Goal: Task Accomplishment & Management: Use online tool/utility

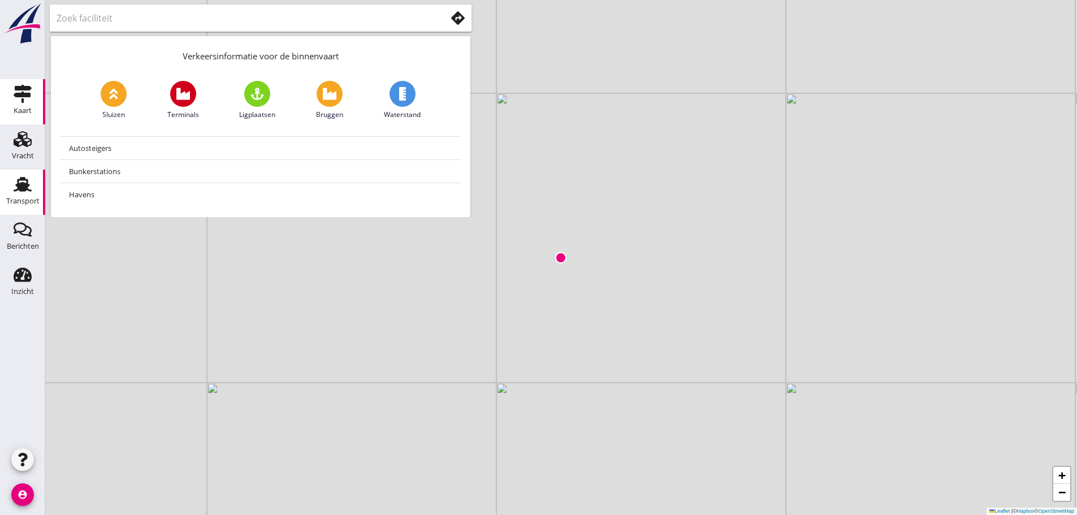
click at [12, 185] on div "Transport" at bounding box center [22, 184] width 27 height 18
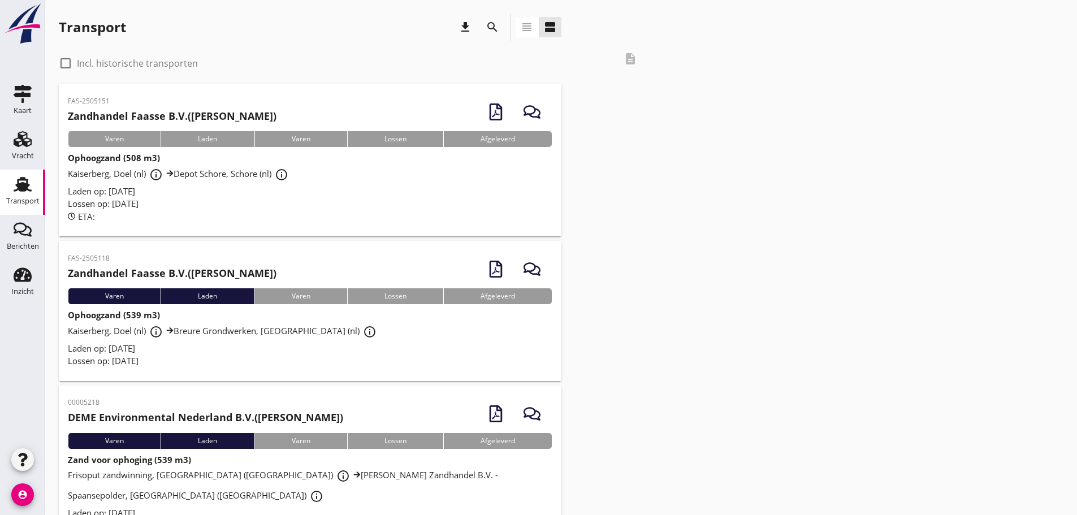
click at [133, 342] on div "Laden op: [DATE]" at bounding box center [310, 348] width 485 height 13
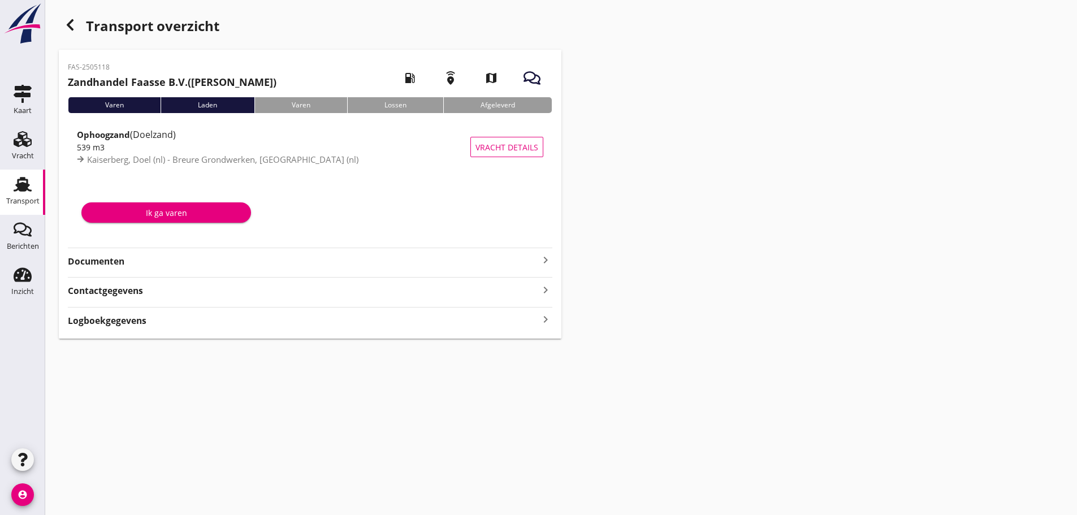
click at [88, 257] on strong "Documenten" at bounding box center [303, 261] width 471 height 13
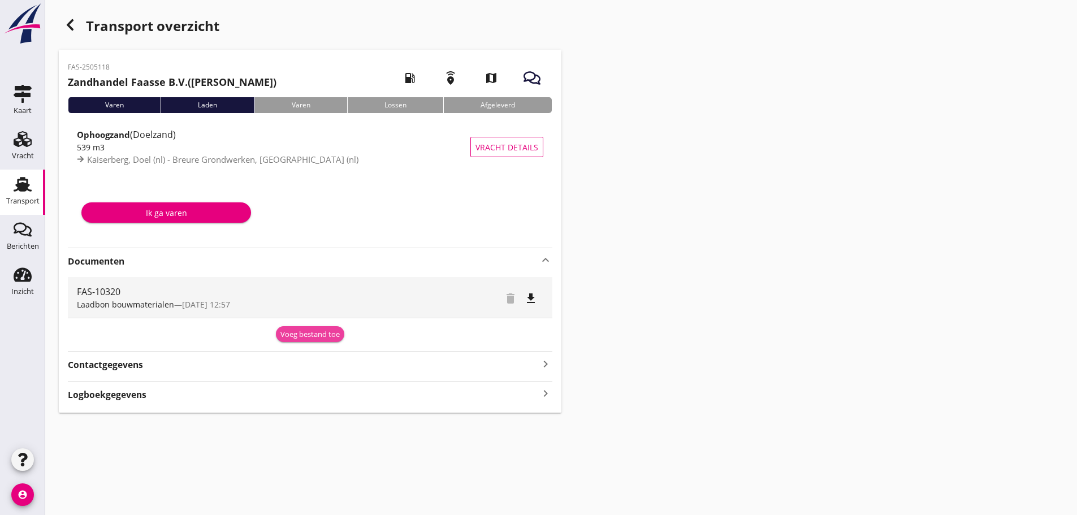
click at [321, 337] on div "Voeg bestand toe" at bounding box center [309, 334] width 59 height 11
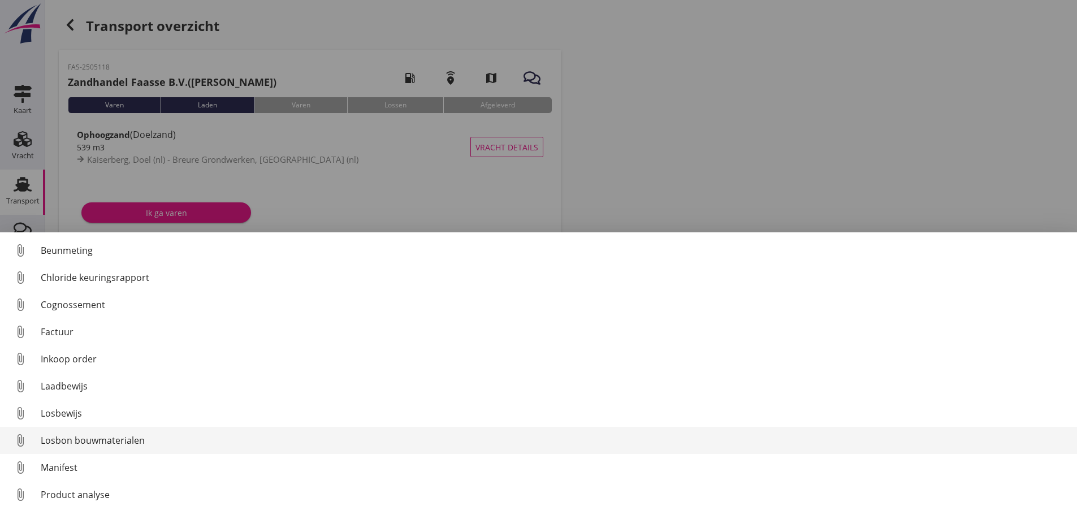
click at [125, 442] on div "Losbon bouwmaterialen" at bounding box center [554, 441] width 1027 height 14
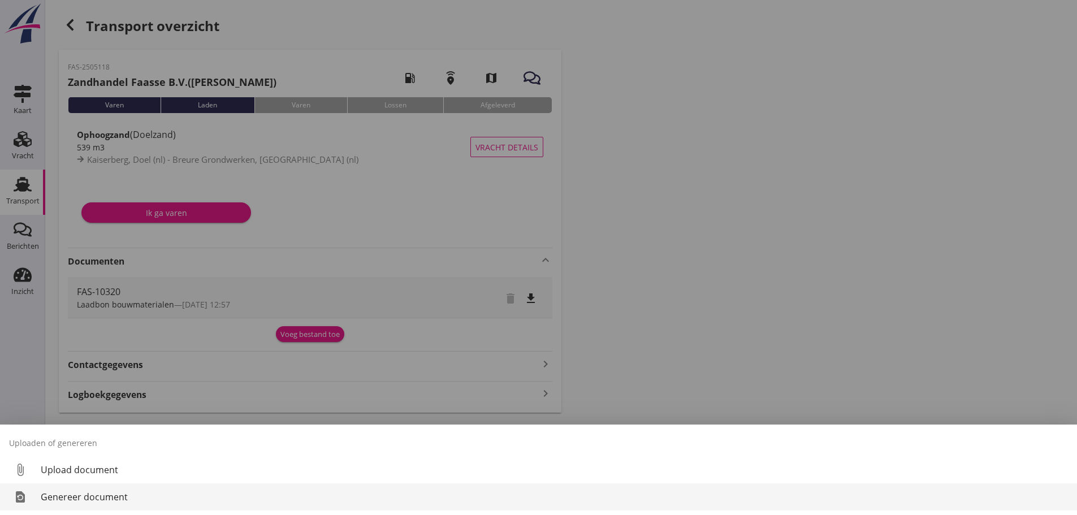
click at [93, 497] on div "Genereer document" at bounding box center [554, 497] width 1027 height 14
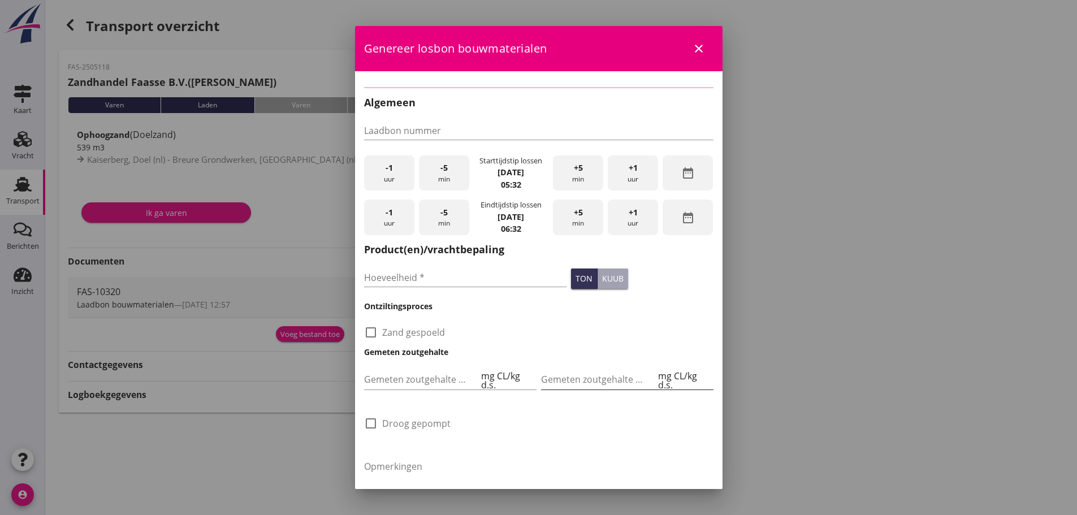
type input "FAS-10320"
checkbox input "true"
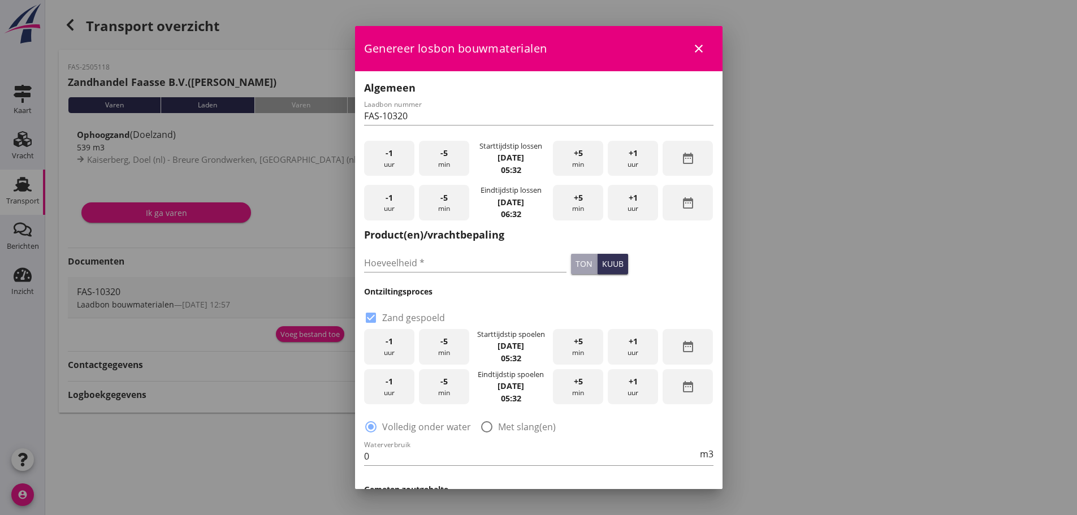
click at [394, 159] on div "-1 uur" at bounding box center [389, 159] width 50 height 36
click at [414, 262] on input "Hoeveelheid *" at bounding box center [465, 263] width 203 height 18
type input "539"
click at [445, 300] on div "check_box Zand gespoeld" at bounding box center [539, 311] width 354 height 29
click at [387, 339] on span "-1" at bounding box center [389, 341] width 7 height 12
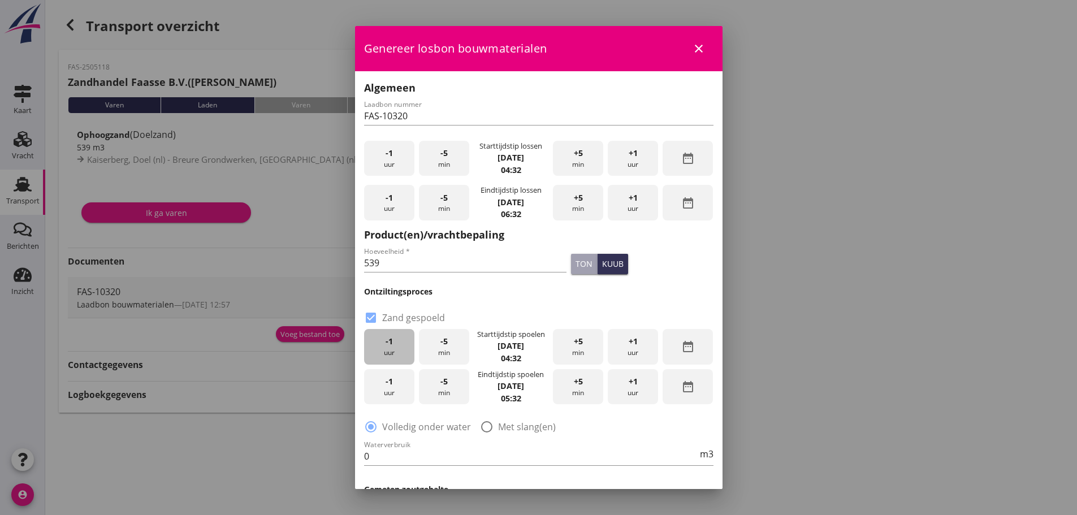
click at [387, 339] on span "-1" at bounding box center [389, 341] width 7 height 12
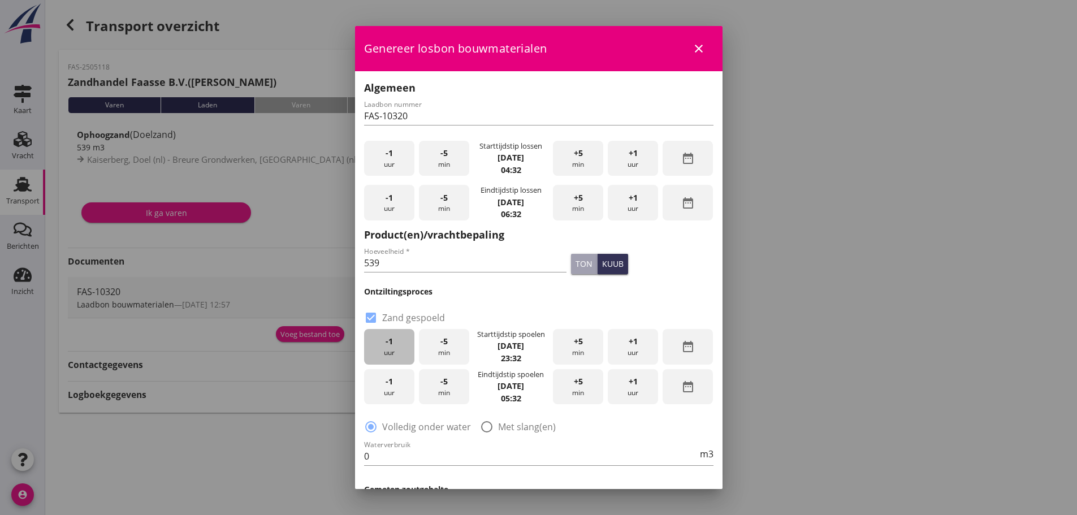
click at [387, 339] on span "-1" at bounding box center [389, 341] width 7 height 12
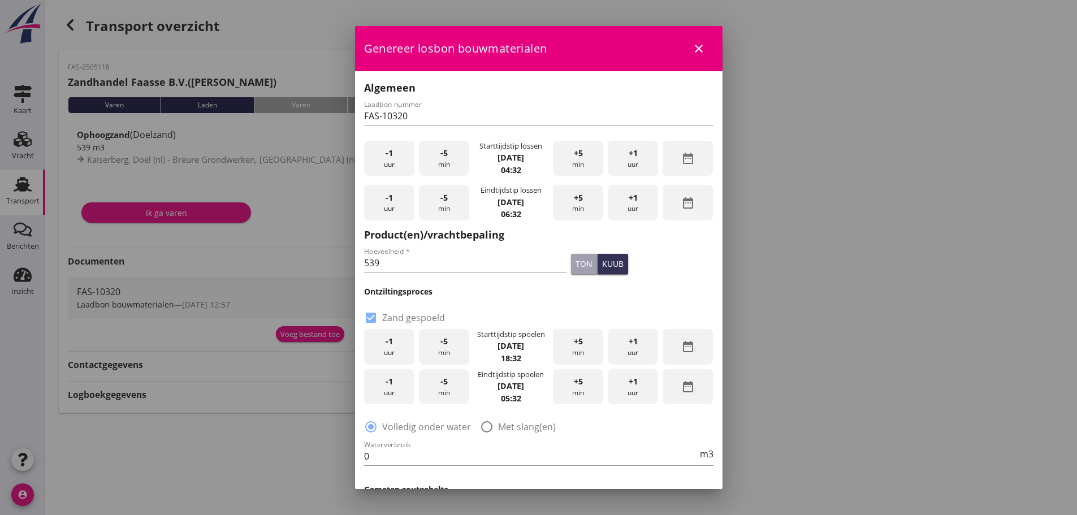
click at [398, 384] on div "-1 uur" at bounding box center [389, 387] width 50 height 36
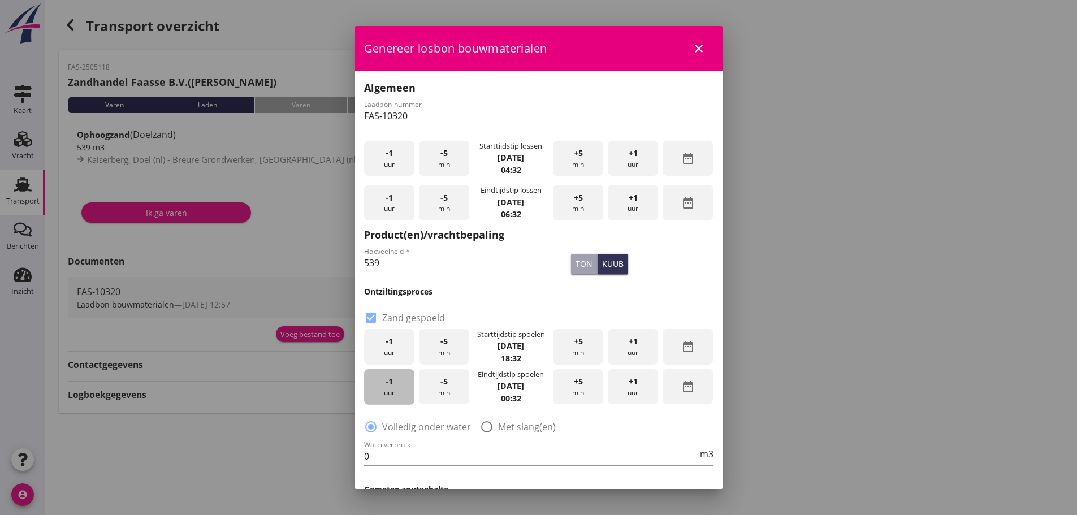
click at [398, 384] on div "-1 uur" at bounding box center [389, 387] width 50 height 36
click at [398, 385] on div "-1 uur" at bounding box center [389, 387] width 50 height 36
click at [490, 428] on div at bounding box center [486, 426] width 19 height 19
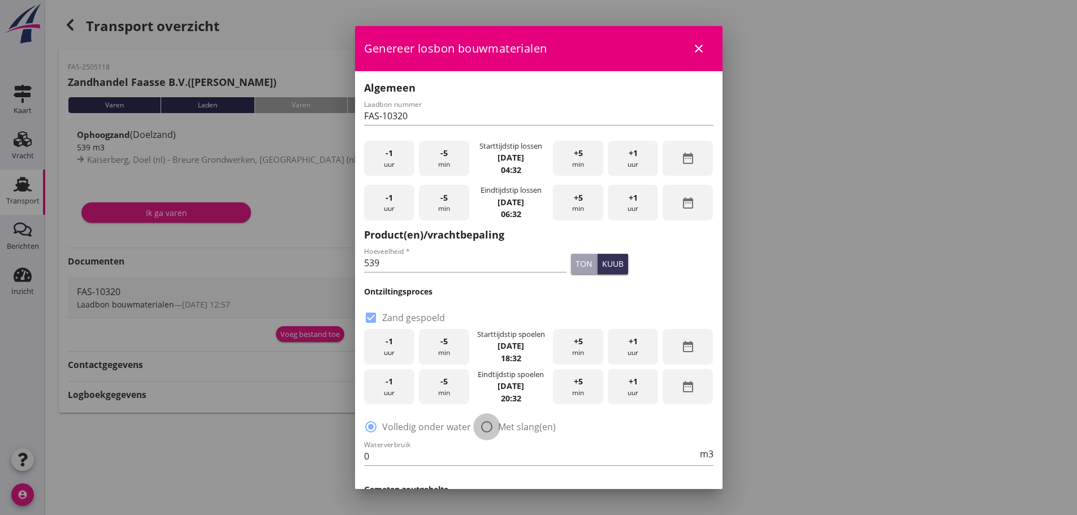
radio input "false"
radio input "true"
click at [450, 448] on input "0" at bounding box center [531, 456] width 334 height 18
type input "260"
click at [546, 446] on div "Waterverbruik 260 m3" at bounding box center [538, 458] width 349 height 36
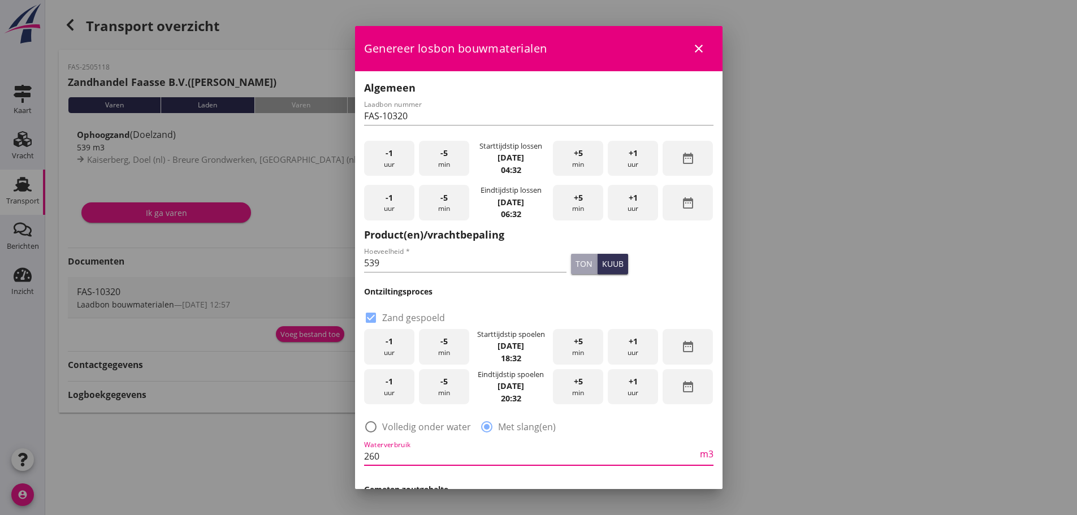
click at [591, 424] on div "radio_button_unchecked Volledig onder water radio_button_checked Met slang(en)" at bounding box center [538, 426] width 349 height 16
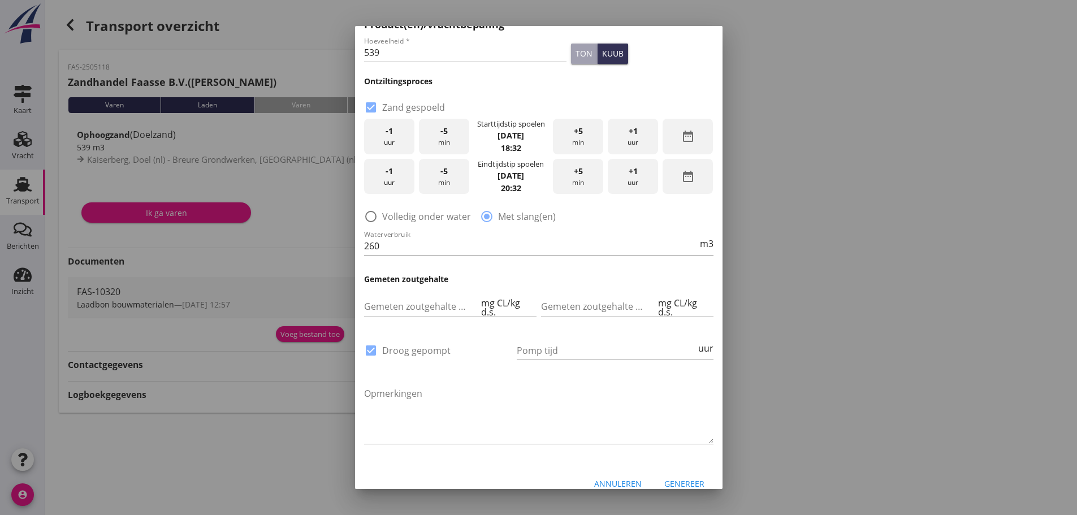
scroll to position [224, 0]
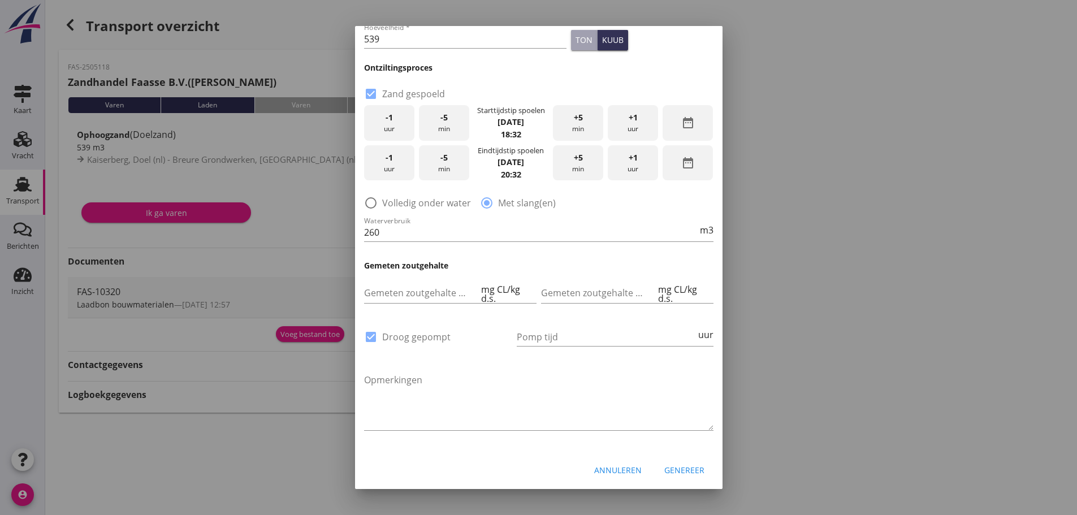
click at [677, 470] on div "Genereer" at bounding box center [684, 470] width 40 height 12
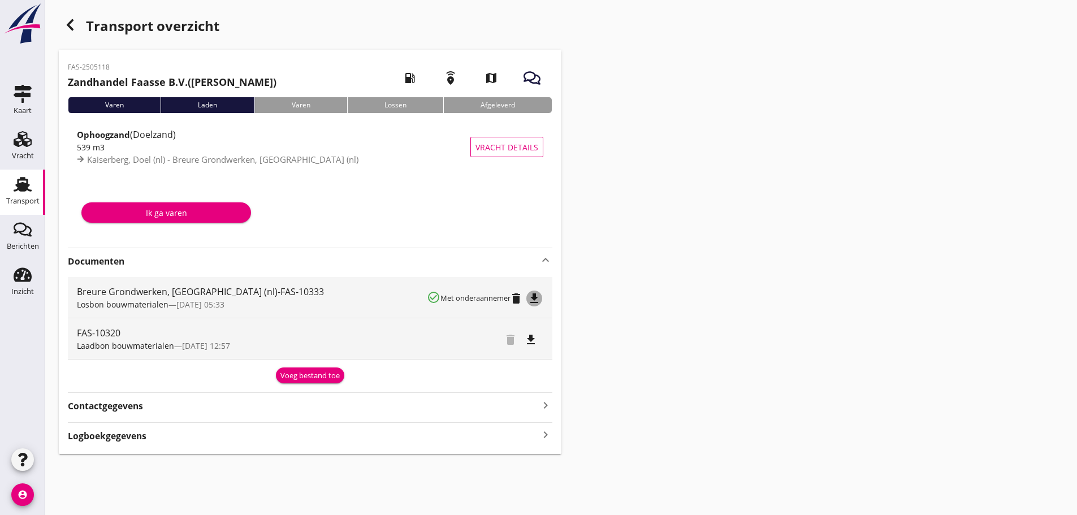
click at [529, 301] on icon "file_download" at bounding box center [535, 299] width 14 height 14
